Goal: Task Accomplishment & Management: Use online tool/utility

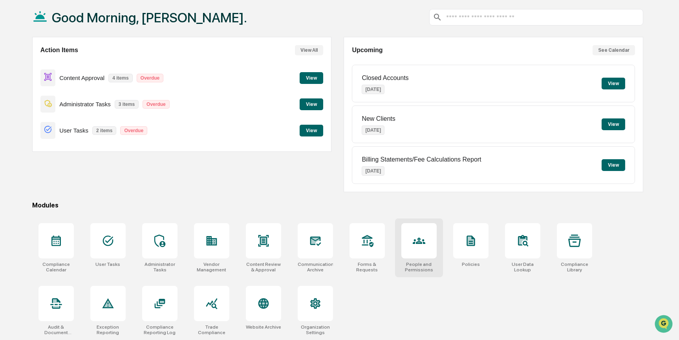
scroll to position [40, 0]
click at [265, 240] on icon at bounding box center [263, 241] width 5 height 6
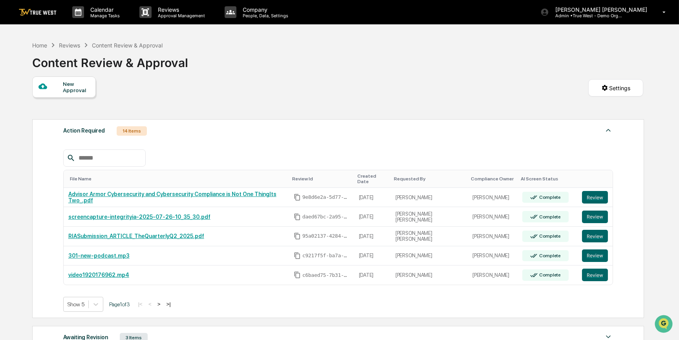
click at [72, 88] on div "New Approval" at bounding box center [76, 87] width 26 height 13
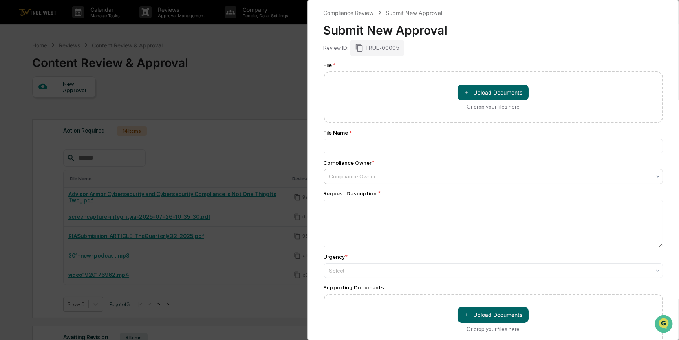
click at [374, 176] on div at bounding box center [489, 177] width 321 height 8
click at [394, 275] on div at bounding box center [489, 271] width 321 height 8
click at [318, 252] on div "Compliance Review Submit New Approval Submit New Approval Review ID: TRUE-00005…" at bounding box center [493, 170] width 372 height 340
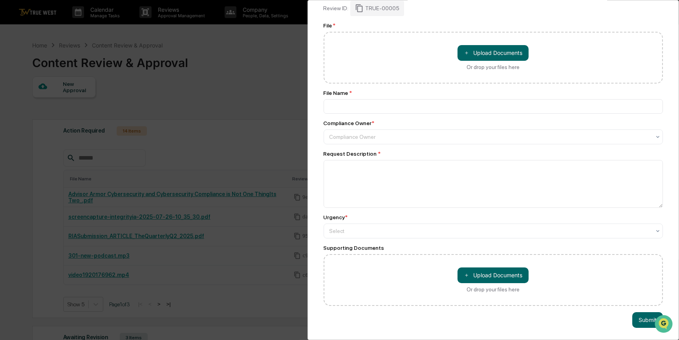
scroll to position [47, 0]
click at [297, 39] on div "Compliance Review Submit New Approval Submit New Approval Review ID: TRUE-00005…" at bounding box center [339, 170] width 679 height 340
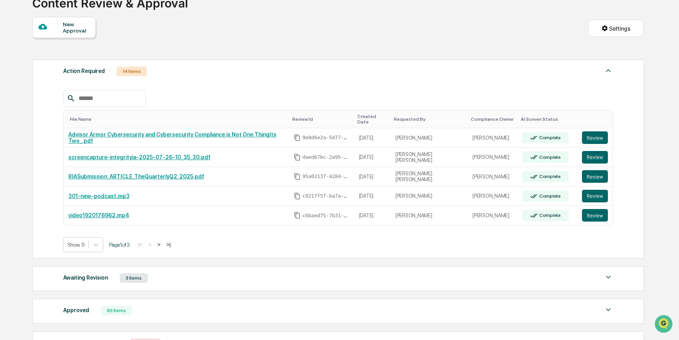
scroll to position [137, 0]
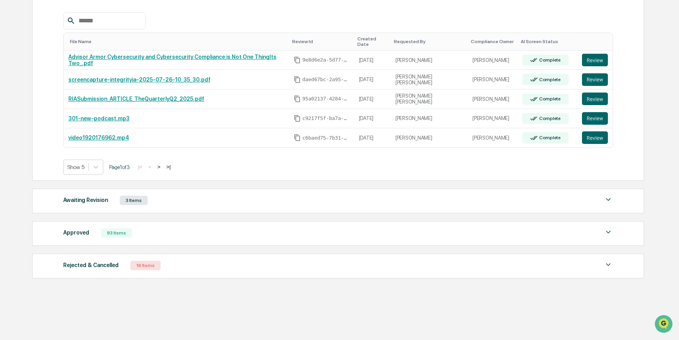
click at [90, 199] on div "Awaiting Revision" at bounding box center [85, 200] width 45 height 10
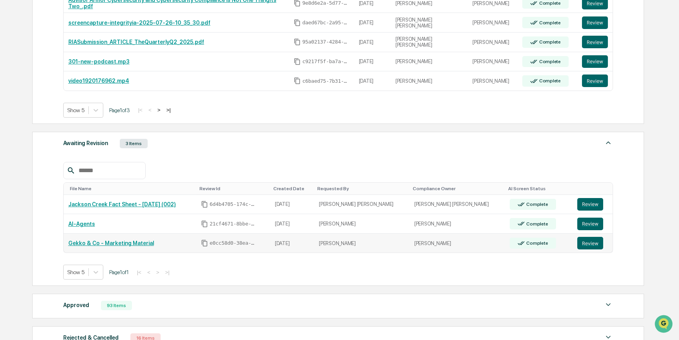
scroll to position [208, 0]
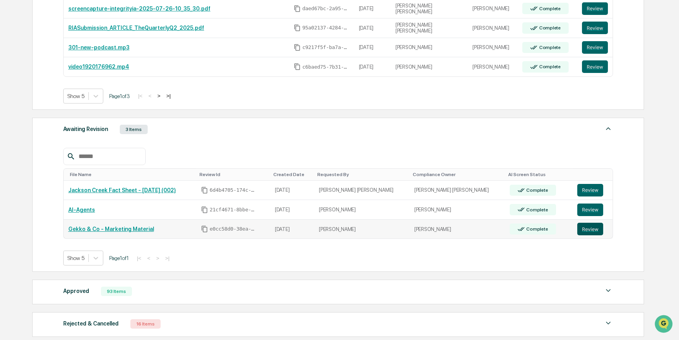
click at [584, 226] on button "Review" at bounding box center [590, 229] width 26 height 13
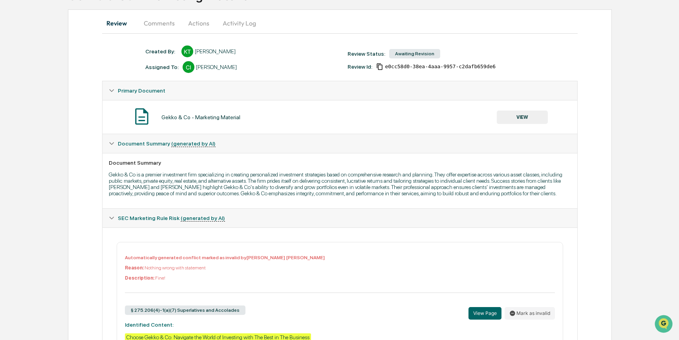
scroll to position [71, 0]
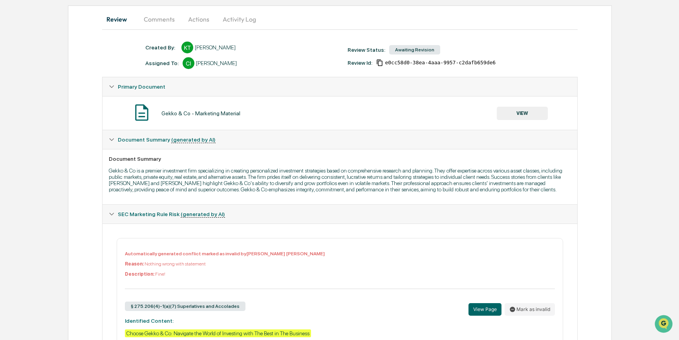
click at [513, 112] on button "VIEW" at bounding box center [522, 113] width 51 height 13
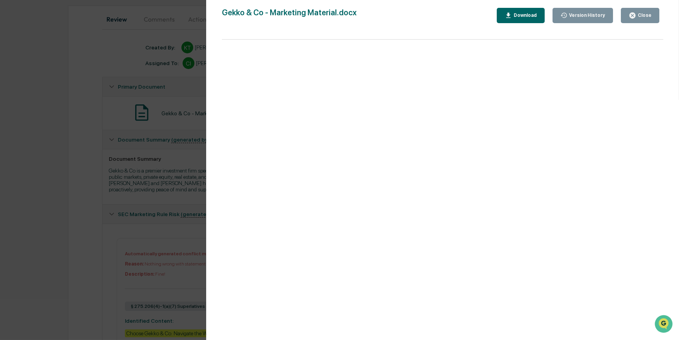
click at [641, 19] on div "Close" at bounding box center [639, 15] width 23 height 7
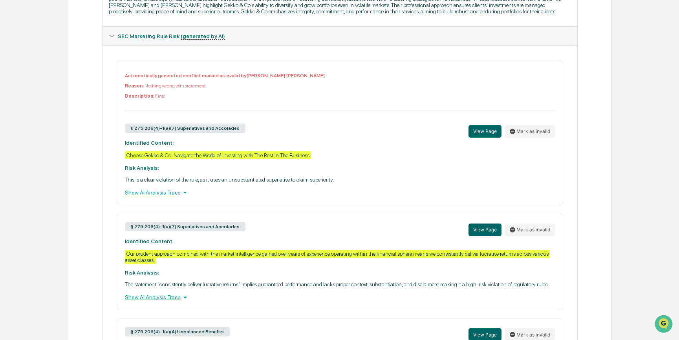
scroll to position [250, 0]
click at [160, 197] on div "Show AI Analysis Trace" at bounding box center [339, 192] width 429 height 9
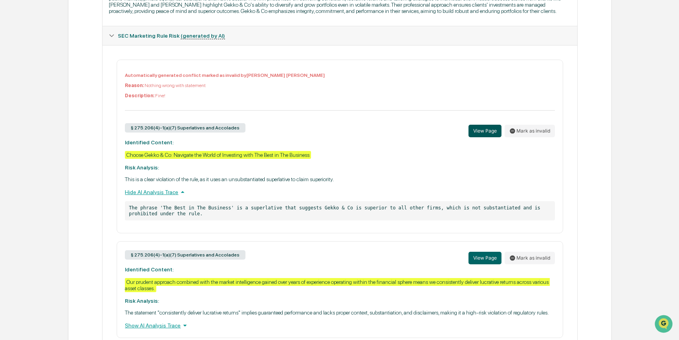
click at [484, 136] on button "View Page" at bounding box center [484, 131] width 33 height 13
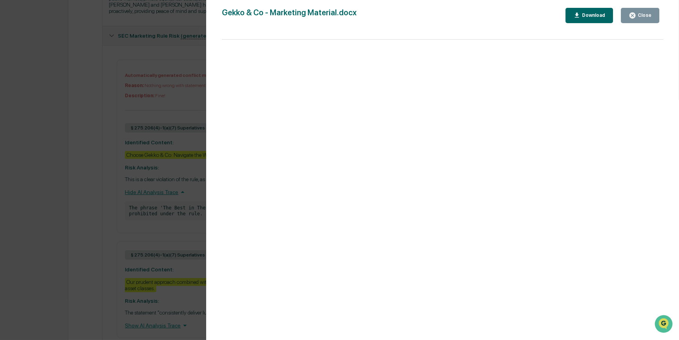
click at [151, 61] on div "Version History 09/30/2024, 11:14 PM Kari Thiessen Gekko & Co - Marketing Mater…" at bounding box center [339, 170] width 679 height 340
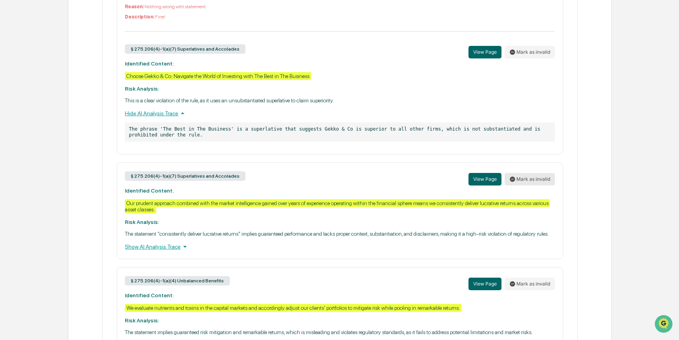
scroll to position [357, 0]
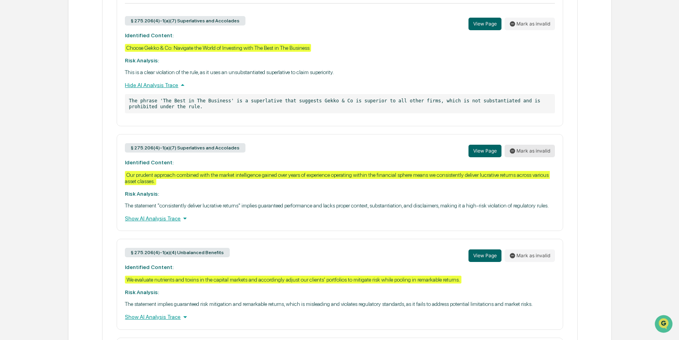
click at [527, 262] on button "Mark as invalid" at bounding box center [529, 256] width 50 height 13
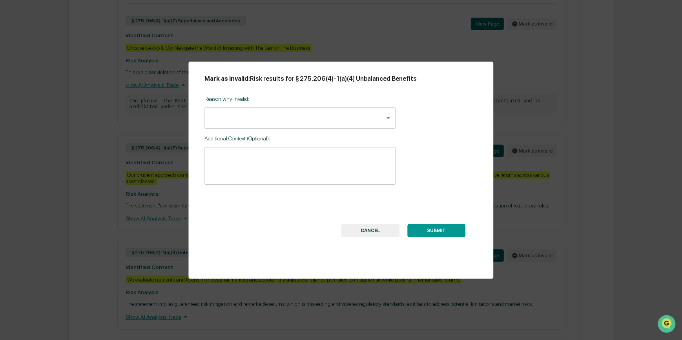
click at [275, 119] on body "Calendar Manage Tasks Reviews Approval Management Company People, Data, Setting…" at bounding box center [341, 216] width 682 height 1147
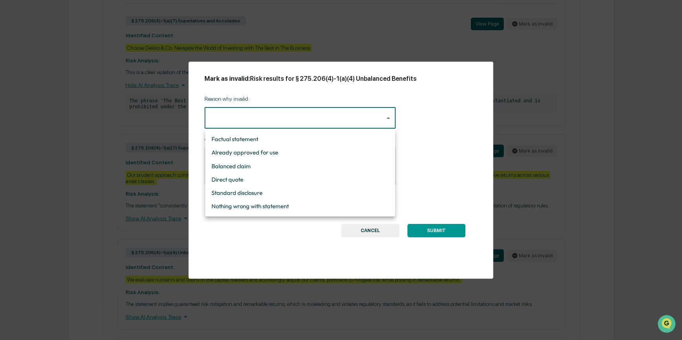
click at [666, 65] on div at bounding box center [341, 170] width 682 height 340
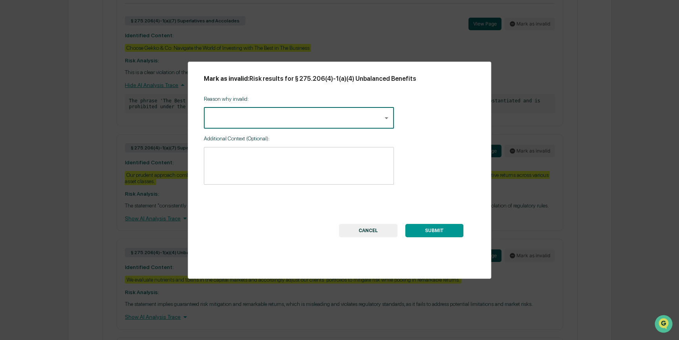
click at [369, 234] on button "CANCEL" at bounding box center [368, 230] width 58 height 13
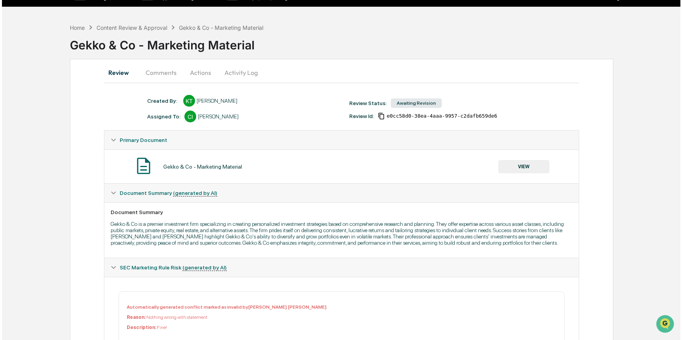
scroll to position [0, 0]
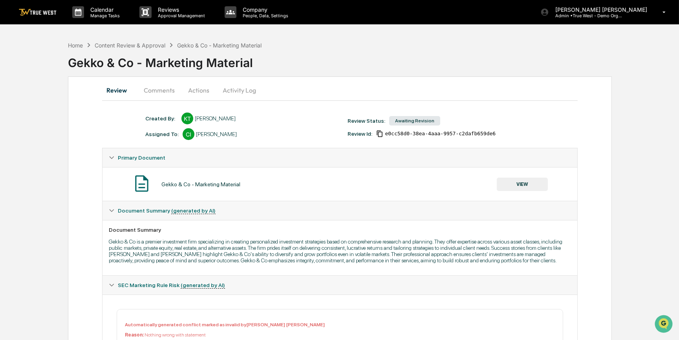
click at [203, 90] on button "Actions" at bounding box center [198, 90] width 35 height 19
